Goal: Information Seeking & Learning: Learn about a topic

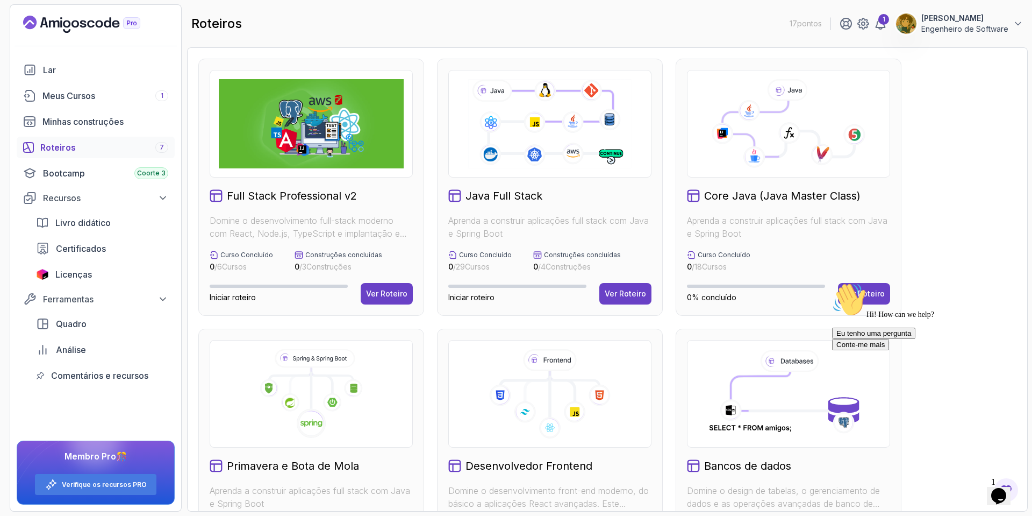
drag, startPoint x: 852, startPoint y: 294, endPoint x: 924, endPoint y: 259, distance: 80.6
click html "Hi! How can we help? Eu tenho uma pergunta Conte-me mais"
click at [868, 298] on div "Hi! How can we help? Eu tenho uma pergunta Conte-me mais" at bounding box center [929, 316] width 194 height 68
click at [873, 177] on div "Core Java (Java Master Class) Aprenda a construir aplicações full stack com Jav…" at bounding box center [789, 187] width 226 height 257
click at [850, 295] on div "Hi! How can we help? Eu tenho uma pergunta Conte-me mais" at bounding box center [929, 316] width 194 height 68
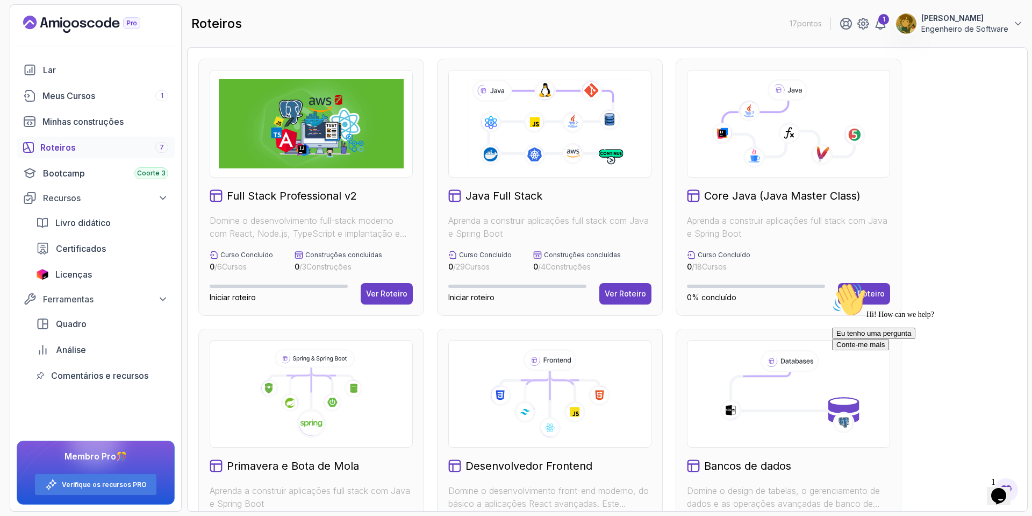
click at [881, 129] on div "Core Java (Java Master Class) Aprenda a construir aplicações full stack com Jav…" at bounding box center [789, 187] width 226 height 257
click at [819, 154] on icon at bounding box center [822, 155] width 22 height 22
click at [813, 155] on icon at bounding box center [822, 155] width 22 height 22
click at [785, 171] on div at bounding box center [788, 124] width 203 height 108
click at [871, 293] on div "Hi! How can we help? Eu tenho uma pergunta Conte-me mais" at bounding box center [929, 316] width 194 height 68
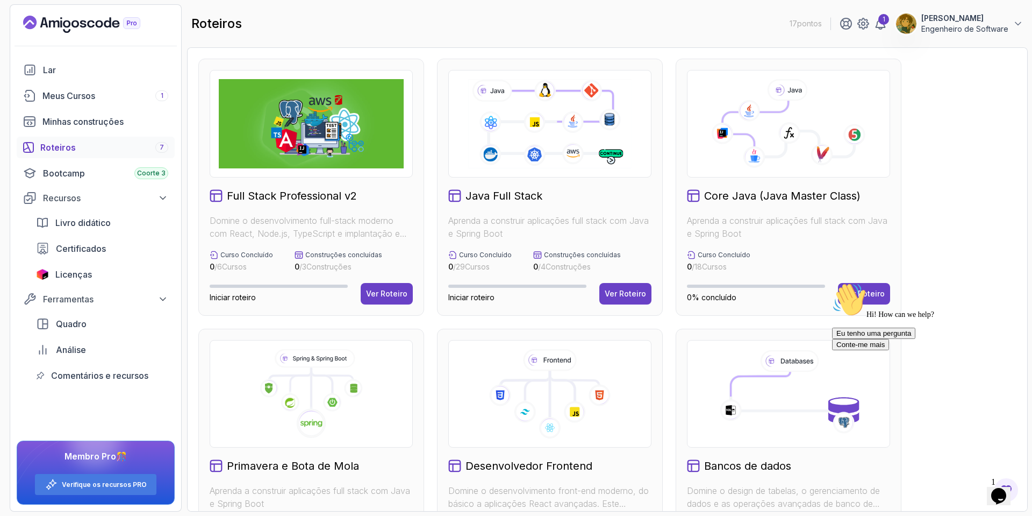
click at [871, 290] on div "Hi! How can we help? Eu tenho uma pergunta Conte-me mais" at bounding box center [929, 316] width 194 height 68
click at [869, 290] on div "Hi! How can we help? Eu tenho uma pergunta Conte-me mais" at bounding box center [929, 316] width 194 height 68
click at [857, 282] on div "Hi! How can we help? Eu tenho uma pergunta Conte-me mais" at bounding box center [929, 316] width 194 height 68
click at [405, 269] on div "Curso Concluído 0 / 6 Cursos Construções concluídas 0 / 3 Construções" at bounding box center [311, 262] width 203 height 22
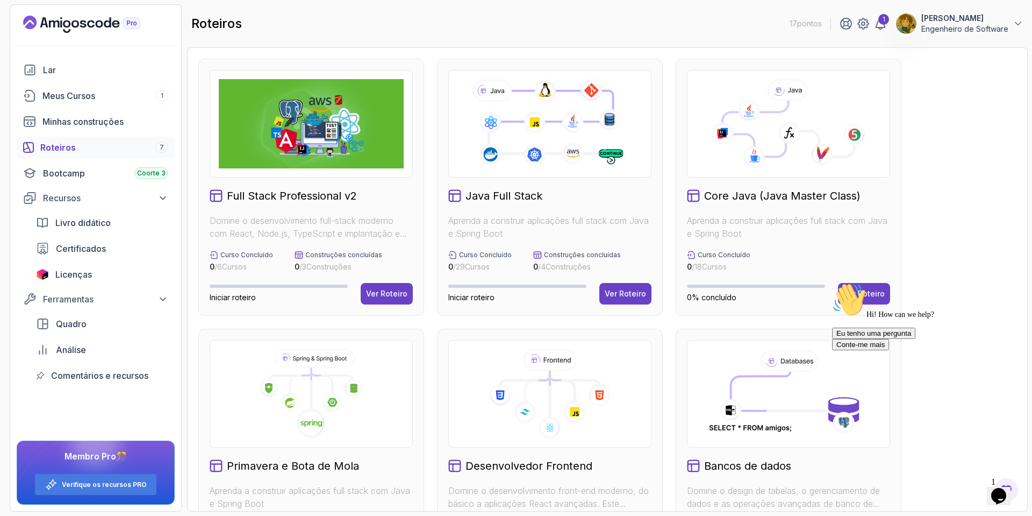
click at [387, 282] on div "Full Stack Professional v2 Domine o desenvolvimento full-stack moderno com Reac…" at bounding box center [311, 187] width 226 height 257
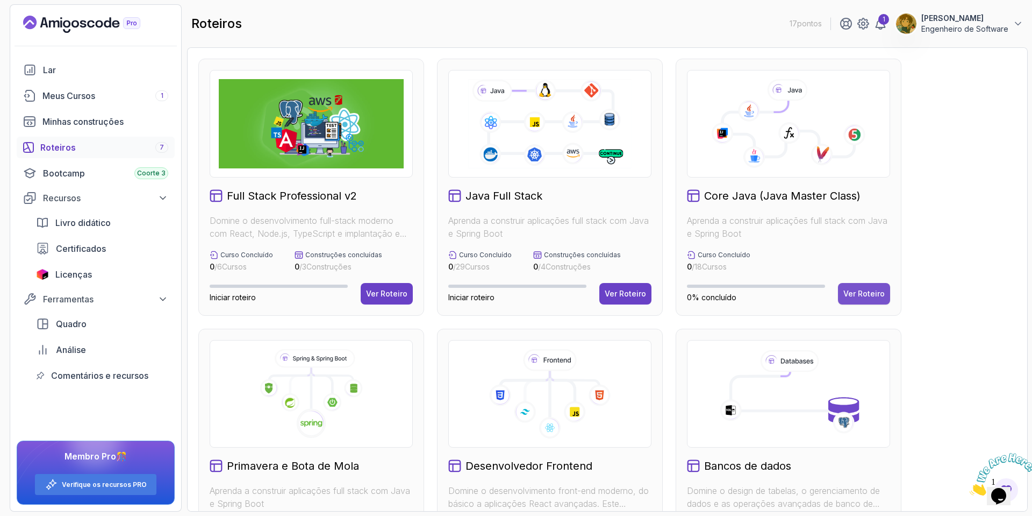
click at [885, 298] on div "Ver Roteiro" at bounding box center [864, 293] width 41 height 11
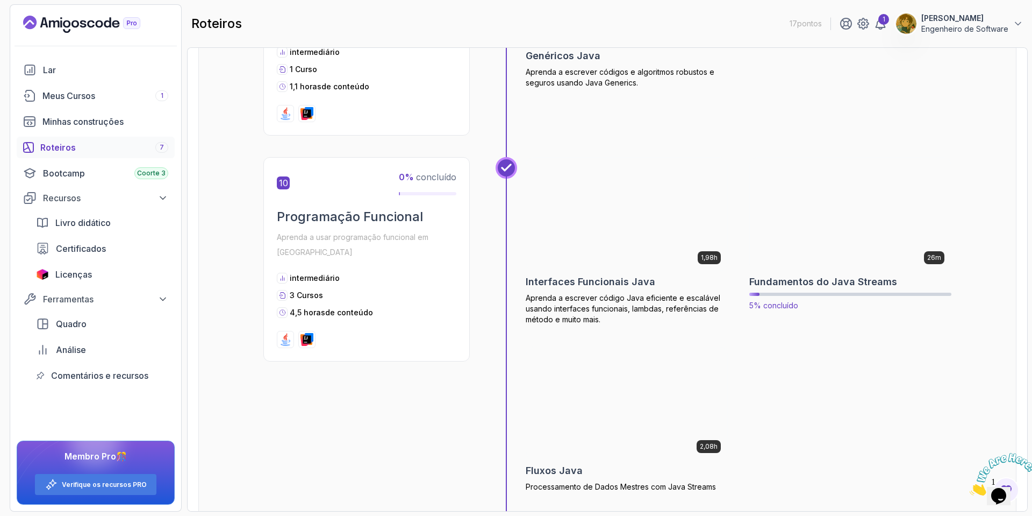
scroll to position [1936, 0]
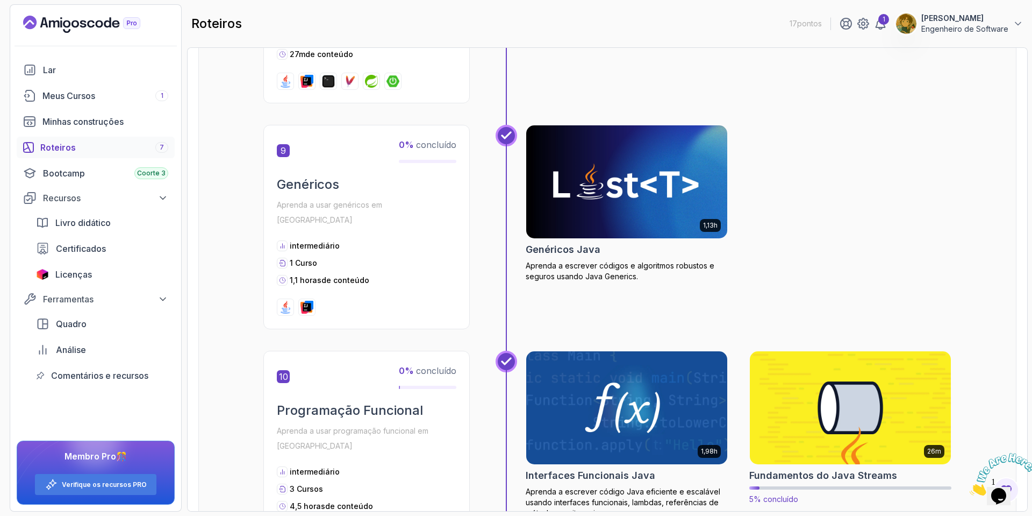
click at [817, 375] on img at bounding box center [850, 407] width 211 height 118
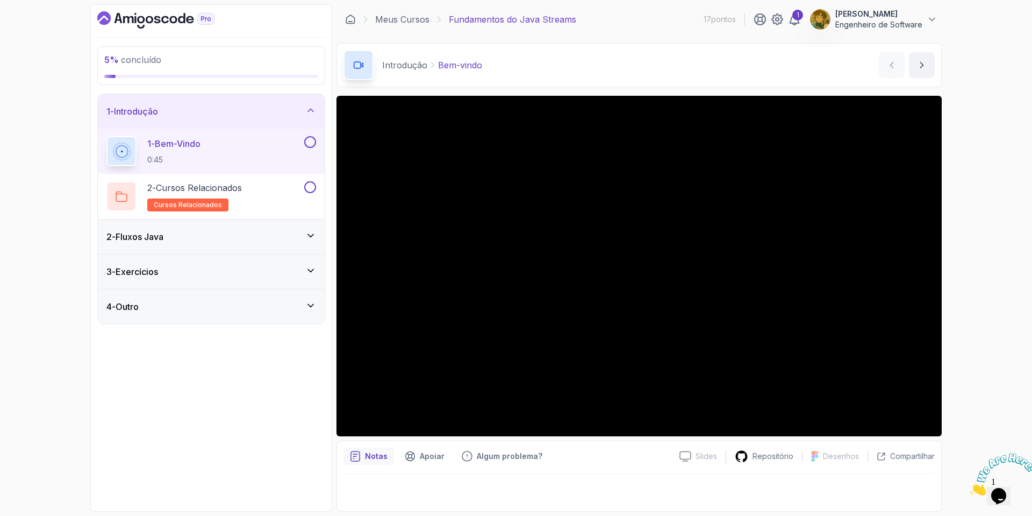
click at [294, 235] on div "2 - Fluxos Java" at bounding box center [211, 236] width 210 height 13
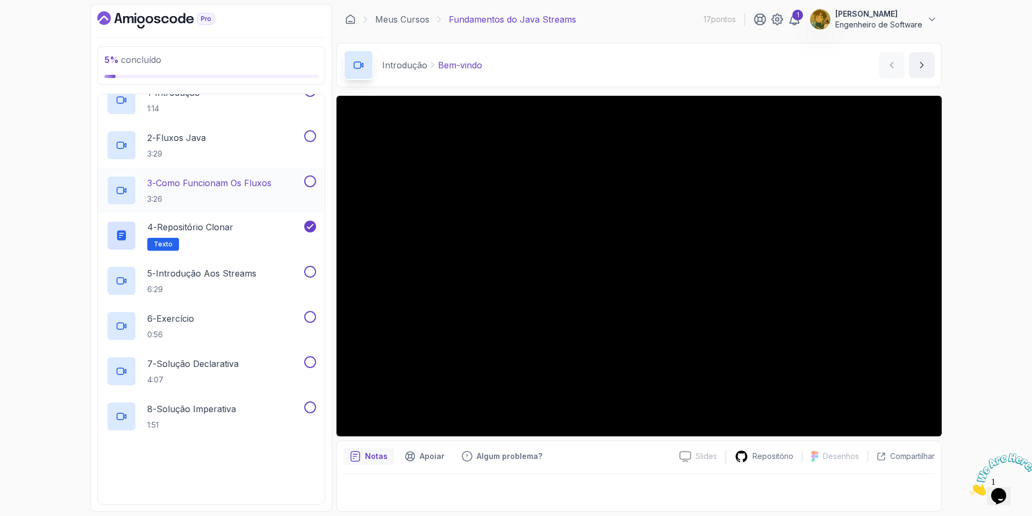
scroll to position [97, 0]
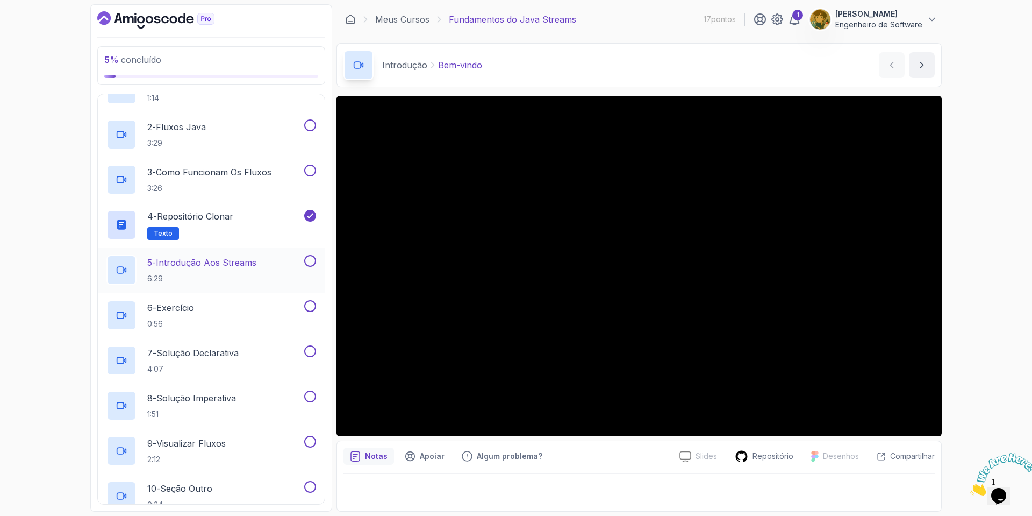
click at [253, 281] on p "6:29" at bounding box center [201, 278] width 109 height 11
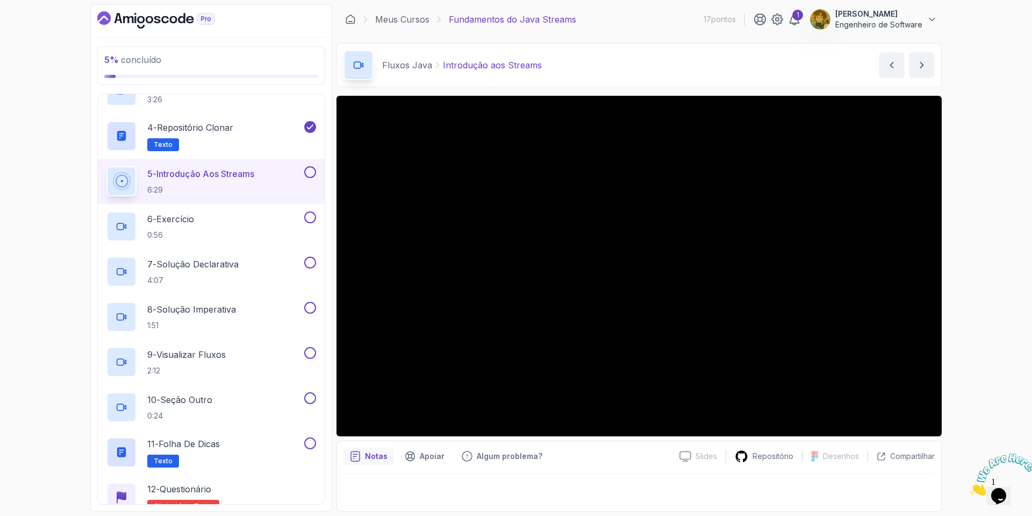
scroll to position [194, 0]
